Goal: Navigation & Orientation: Find specific page/section

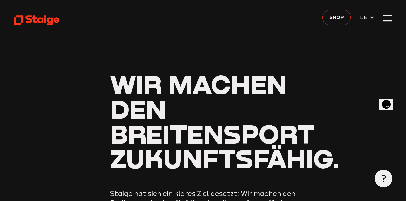
click at [384, 19] on div at bounding box center [388, 18] width 9 height 9
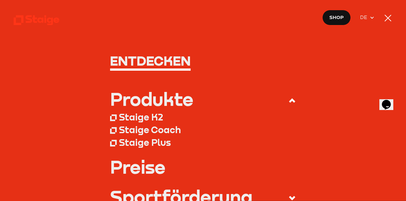
click at [292, 103] on icon at bounding box center [292, 101] width 8 height 8
click at [0, 0] on input "Produkte" at bounding box center [0, 0] width 0 height 0
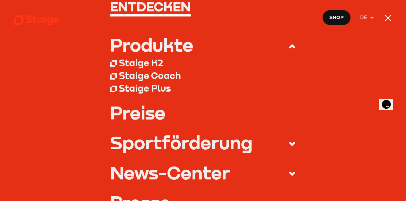
scroll to position [55, 0]
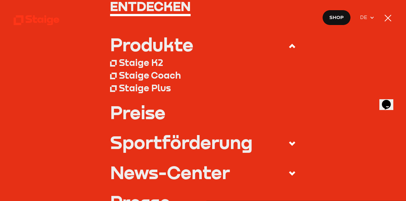
click at [293, 145] on use at bounding box center [292, 144] width 6 height 4
click at [0, 0] on input "Sportförderung" at bounding box center [0, 0] width 0 height 0
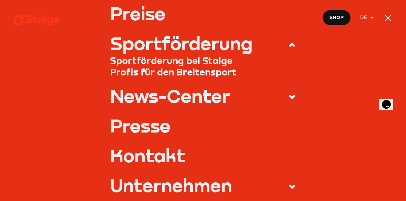
scroll to position [0, 0]
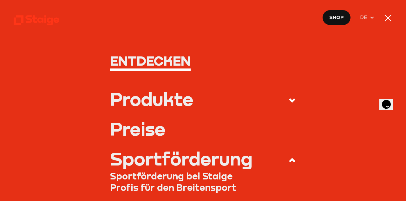
click at [385, 22] on div at bounding box center [388, 18] width 9 height 9
